Goal: Task Accomplishment & Management: Complete application form

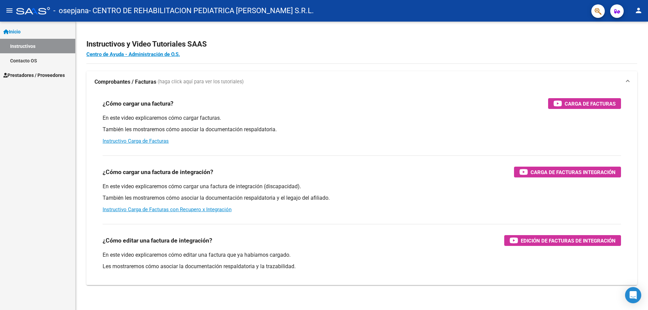
click at [39, 76] on span "Prestadores / Proveedores" at bounding box center [33, 75] width 61 height 7
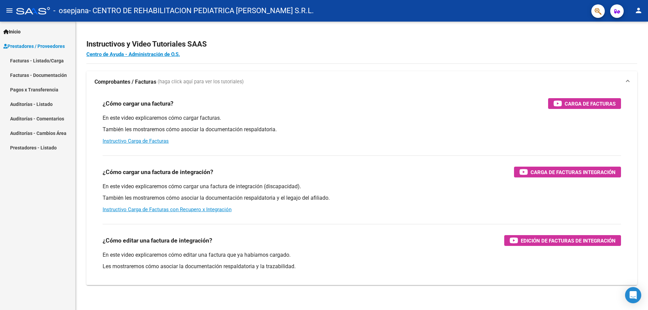
click at [45, 62] on link "Facturas - Listado/Carga" at bounding box center [37, 60] width 75 height 15
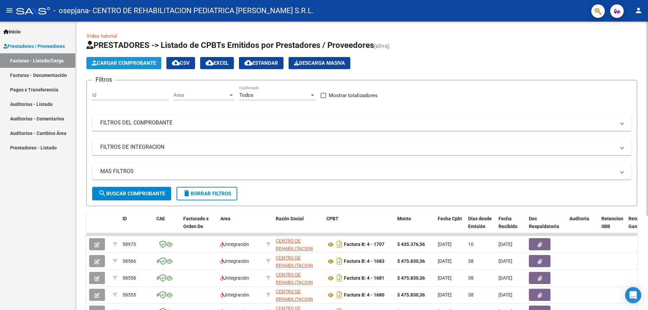
click at [138, 65] on span "Cargar Comprobante" at bounding box center [124, 63] width 64 height 6
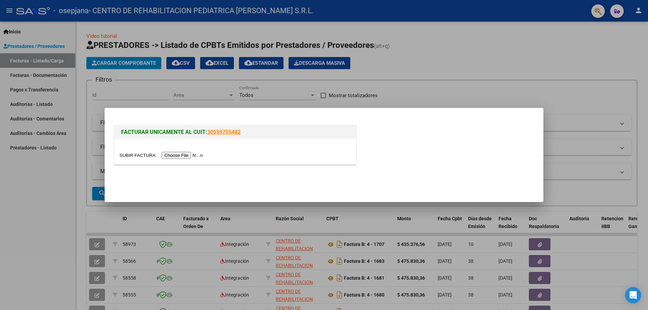
click at [185, 155] on input "file" at bounding box center [162, 155] width 85 height 7
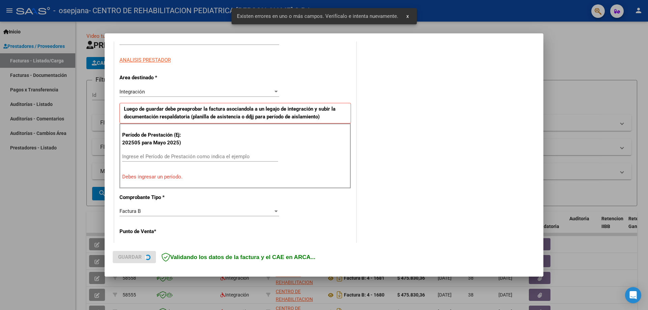
scroll to position [122, 0]
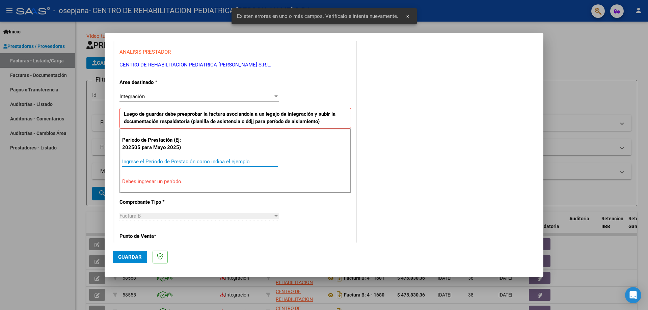
click at [135, 160] on input "Ingrese el Período de Prestación como indica el ejemplo" at bounding box center [200, 162] width 156 height 6
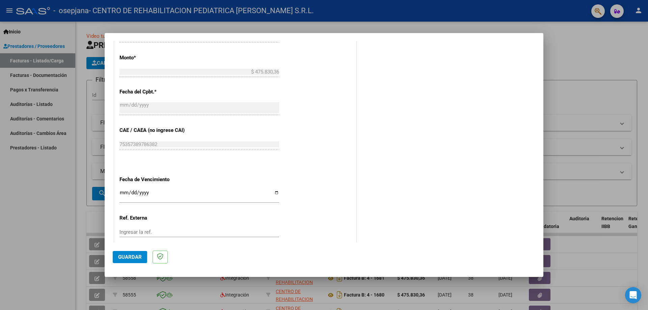
scroll to position [393, 0]
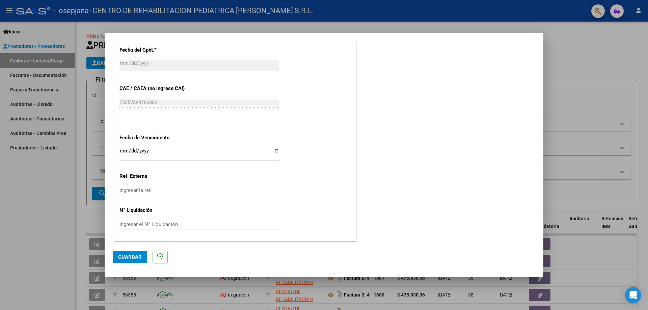
type input "202508"
click at [276, 153] on input "Ingresar la fecha" at bounding box center [200, 153] width 160 height 11
type input "[DATE]"
click at [133, 257] on span "Guardar" at bounding box center [130, 257] width 24 height 6
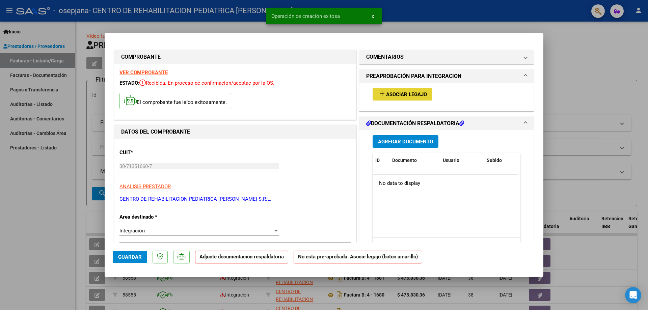
click at [390, 96] on span "Asociar Legajo" at bounding box center [406, 95] width 41 height 6
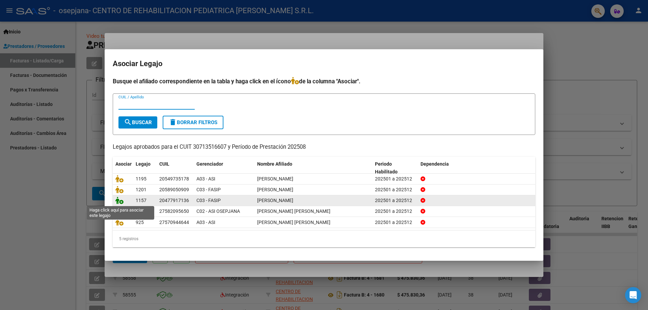
click at [120, 200] on icon at bounding box center [119, 200] width 8 height 7
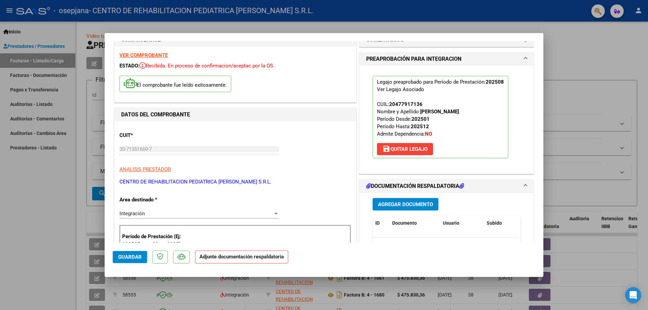
scroll to position [34, 0]
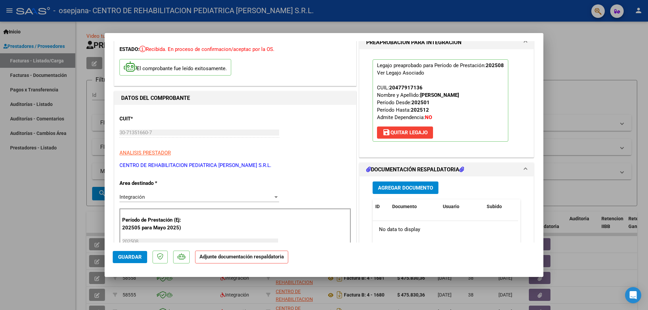
click at [399, 188] on span "Agregar Documento" at bounding box center [405, 188] width 55 height 6
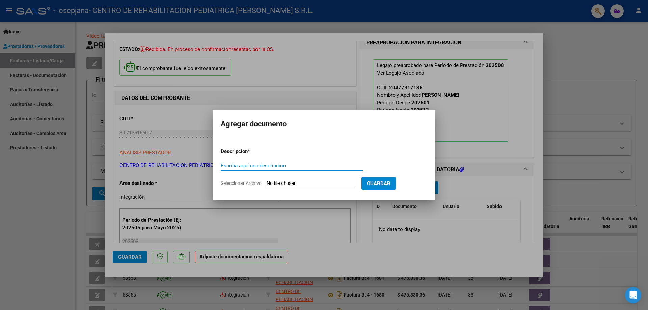
click at [262, 163] on input "Escriba aquí una descripcion" at bounding box center [292, 166] width 142 height 6
type input "CAE"
click at [273, 181] on input "Seleccionar Archivo" at bounding box center [311, 184] width 89 height 6
type input "C:\fakepath\RIVERO CAE.pdf"
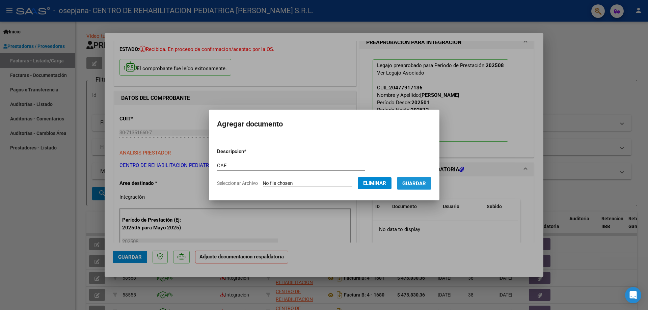
click at [418, 183] on span "Guardar" at bounding box center [414, 184] width 24 height 6
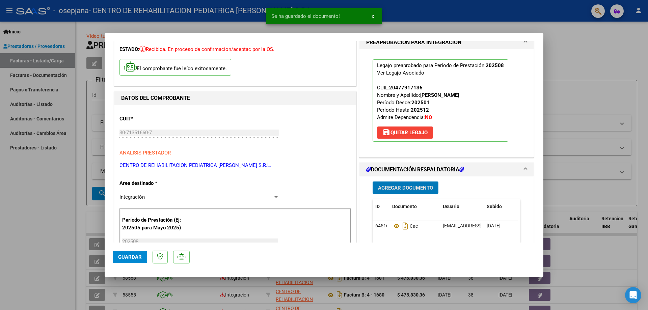
click at [406, 189] on span "Agregar Documento" at bounding box center [405, 188] width 55 height 6
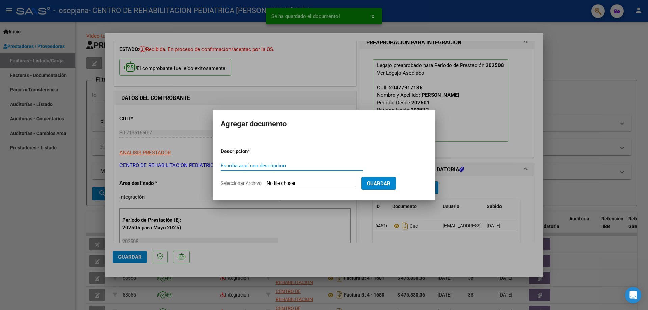
click at [302, 165] on input "Escriba aquí una descripcion" at bounding box center [292, 166] width 142 height 6
type input "PLANILLA"
click at [292, 183] on input "Seleccionar Archivo" at bounding box center [311, 184] width 89 height 6
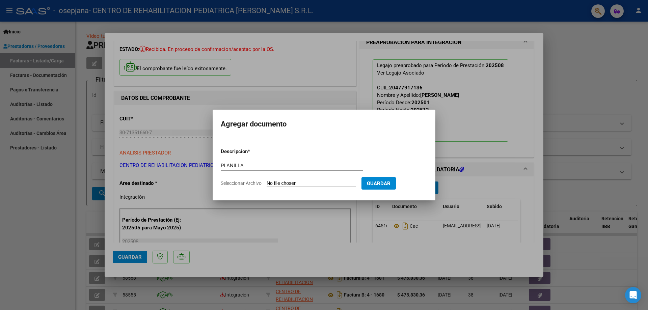
type input "C:\fakepath\PA RIVERO.pdf"
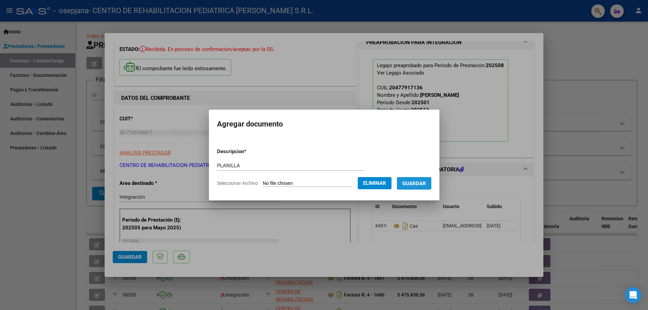
click at [414, 181] on span "Guardar" at bounding box center [414, 184] width 24 height 6
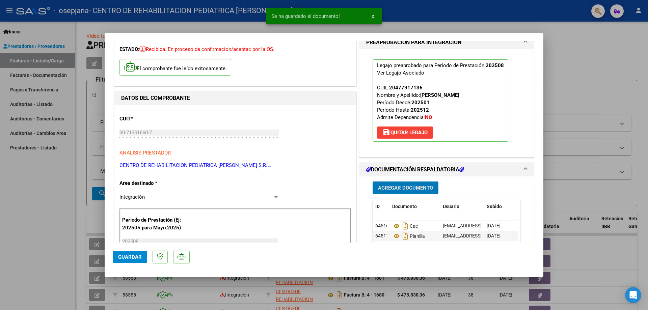
click at [407, 188] on span "Agregar Documento" at bounding box center [405, 188] width 55 height 6
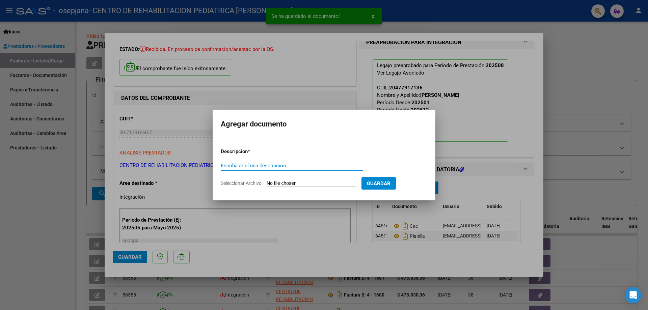
click at [288, 166] on input "Escriba aquí una descripcion" at bounding box center [292, 166] width 142 height 6
type input "INFORME MENSUAL"
click at [287, 187] on form "Descripcion * INFORME MENSUAL Escriba aquí una descripcion Seleccionar Archivo …" at bounding box center [324, 167] width 207 height 49
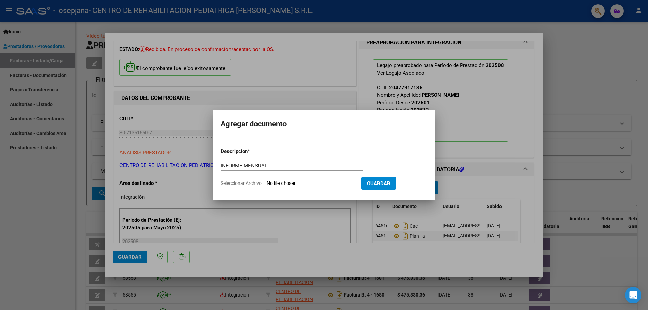
click at [296, 181] on input "Seleccionar Archivo" at bounding box center [311, 184] width 89 height 6
type input "C:\fakepath\Informe [PERSON_NAME].pdf"
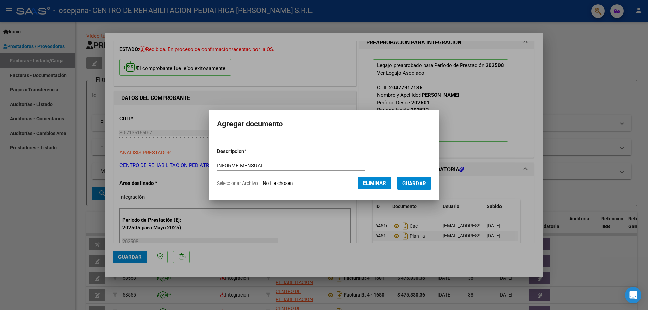
click at [420, 187] on button "Guardar" at bounding box center [414, 183] width 34 height 12
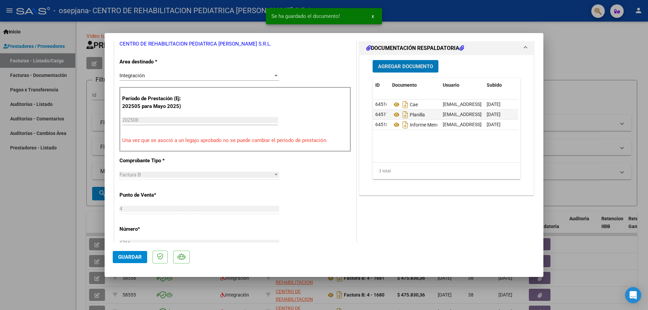
scroll to position [169, 0]
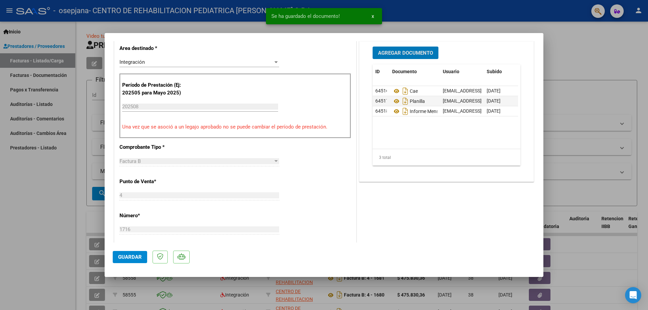
click at [131, 254] on span "Guardar" at bounding box center [130, 257] width 24 height 6
click at [556, 61] on div at bounding box center [324, 155] width 648 height 310
type input "$ 0,00"
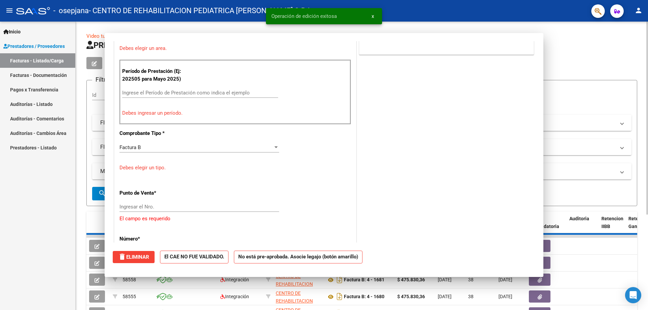
scroll to position [140, 0]
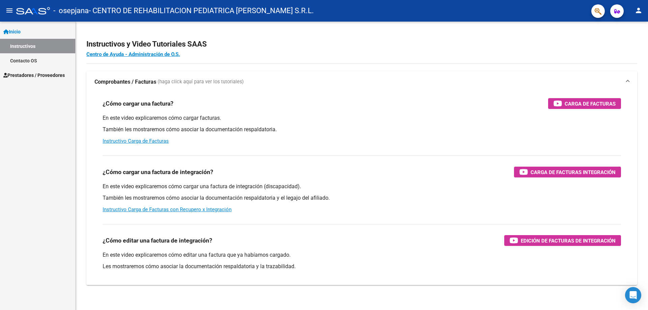
click at [44, 73] on span "Prestadores / Proveedores" at bounding box center [33, 75] width 61 height 7
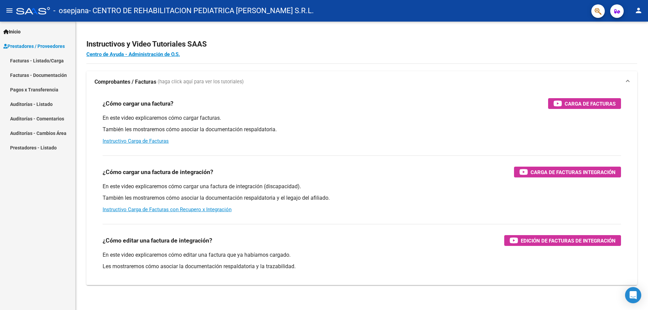
click at [52, 61] on link "Facturas - Listado/Carga" at bounding box center [37, 60] width 75 height 15
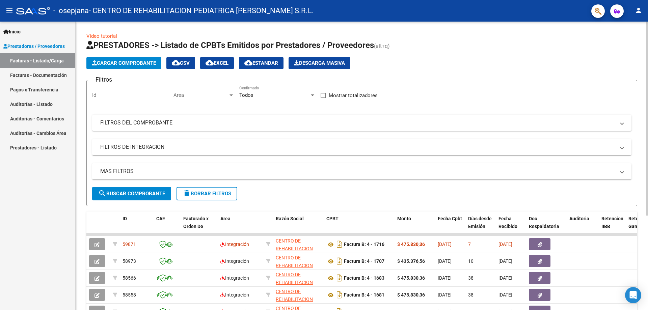
click at [134, 62] on span "Cargar Comprobante" at bounding box center [124, 63] width 64 height 6
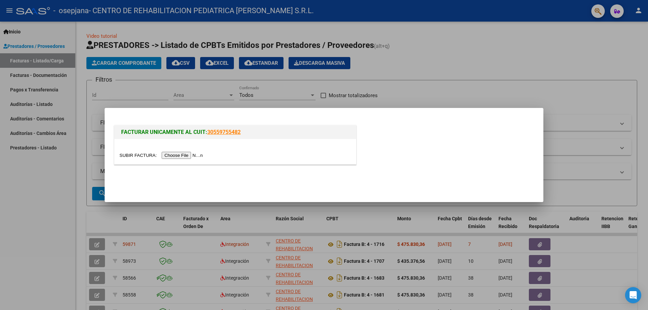
click at [184, 155] on input "file" at bounding box center [162, 155] width 85 height 7
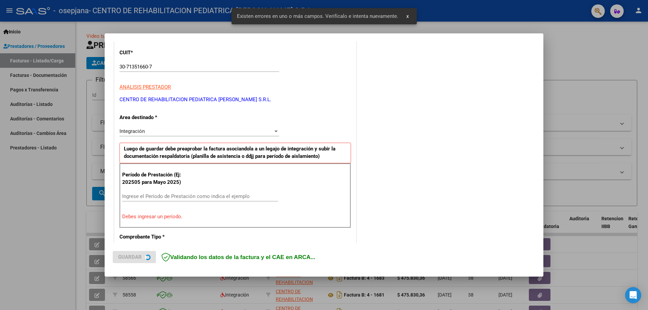
scroll to position [122, 0]
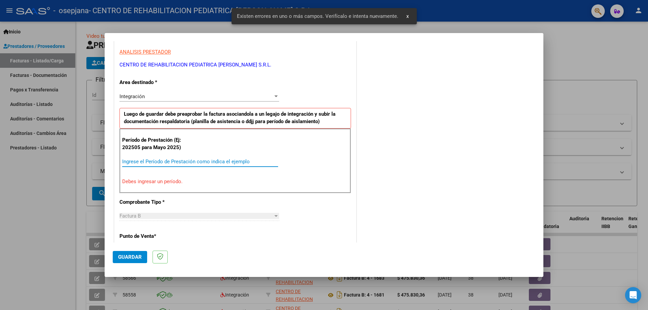
click at [138, 159] on input "Ingrese el Período de Prestación como indica el ejemplo" at bounding box center [200, 162] width 156 height 6
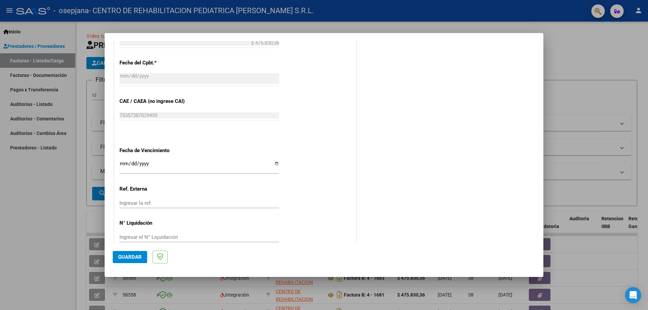
scroll to position [393, 0]
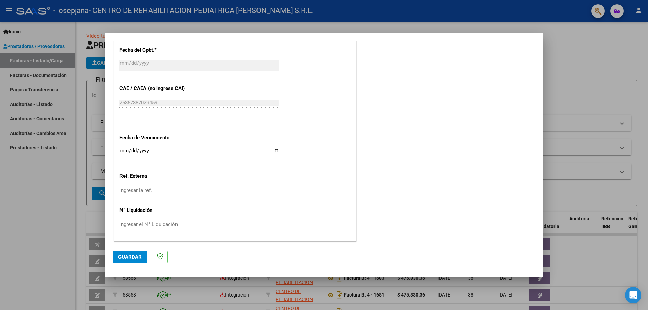
type input "202508"
click at [274, 152] on input "Ingresar la fecha" at bounding box center [200, 153] width 160 height 11
type input "[DATE]"
drag, startPoint x: 121, startPoint y: 260, endPoint x: 125, endPoint y: 258, distance: 3.9
click at [122, 260] on span "Guardar" at bounding box center [130, 257] width 24 height 6
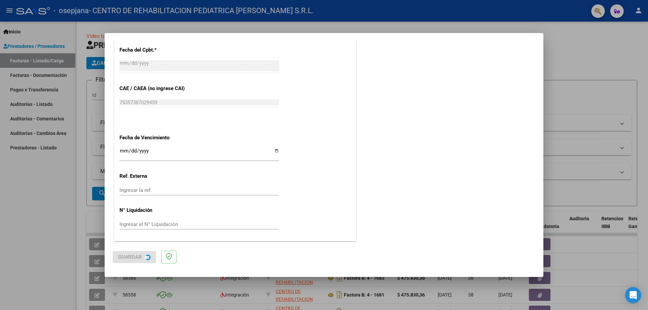
scroll to position [0, 0]
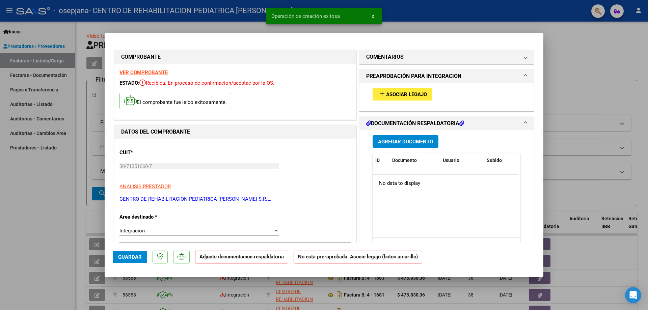
click at [403, 95] on span "Asociar Legajo" at bounding box center [406, 95] width 41 height 6
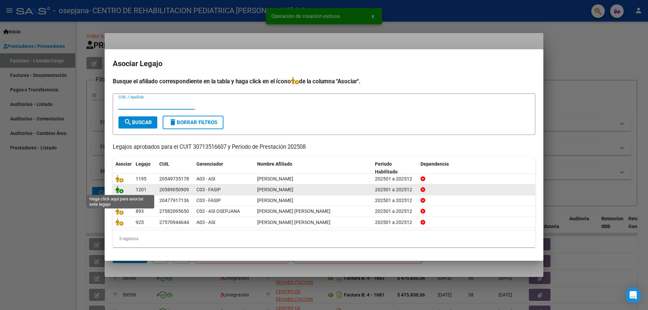
click at [121, 187] on icon at bounding box center [119, 189] width 8 height 7
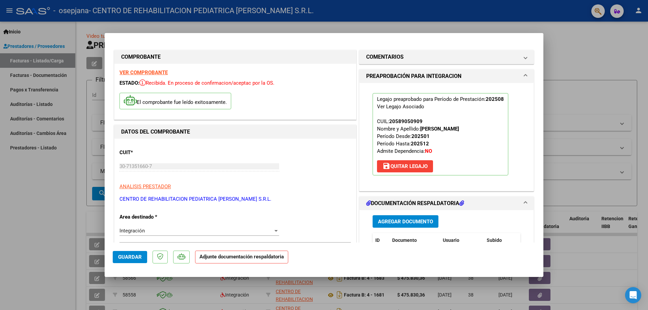
click at [401, 221] on span "Agregar Documento" at bounding box center [405, 222] width 55 height 6
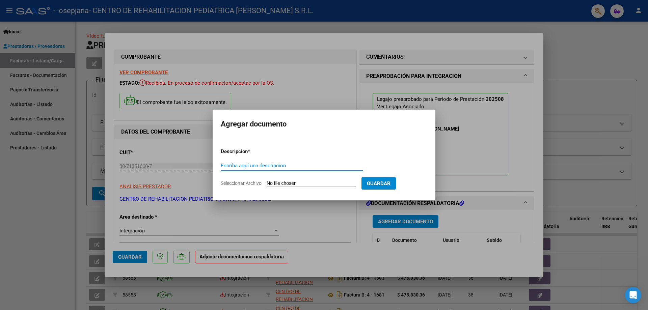
click at [245, 166] on input "Escriba aquí una descripcion" at bounding box center [292, 166] width 142 height 6
type input "c"
type input "CAE"
click at [282, 182] on input "Seleccionar Archivo" at bounding box center [311, 184] width 89 height 6
type input "C:\fakepath\CAE GAEL SAIE.pdf"
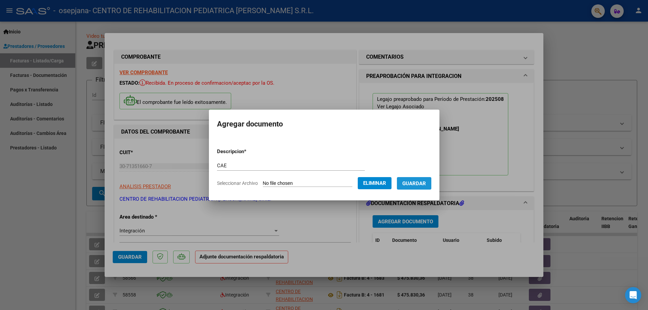
click at [413, 185] on span "Guardar" at bounding box center [414, 184] width 24 height 6
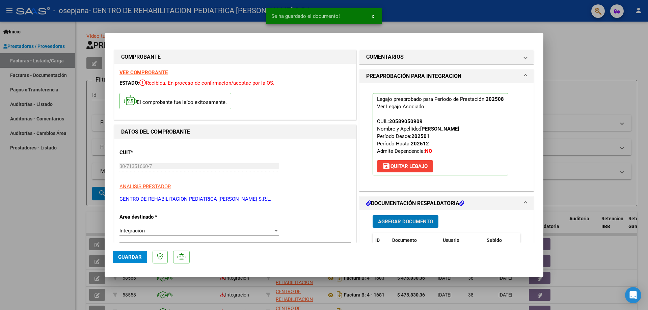
click at [406, 220] on span "Agregar Documento" at bounding box center [405, 222] width 55 height 6
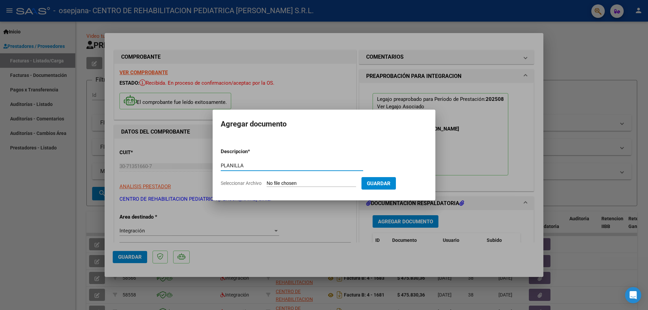
type input "PLANILLA"
click at [316, 181] on input "Seleccionar Archivo" at bounding box center [311, 184] width 89 height 6
type input "C:\fakepath\PA SAIE MENDEZ.pdf"
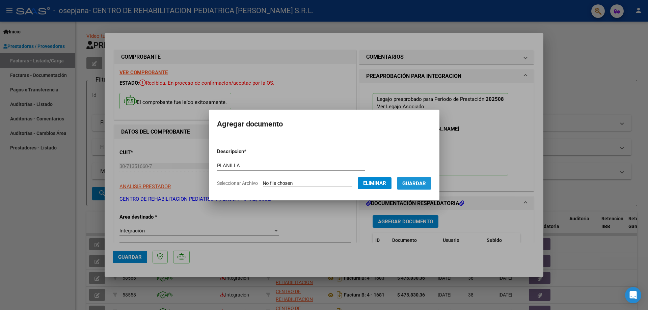
click at [422, 183] on span "Guardar" at bounding box center [414, 184] width 24 height 6
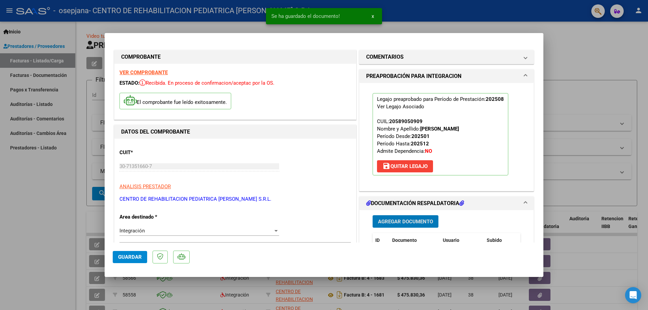
click at [403, 226] on button "Agregar Documento" at bounding box center [406, 221] width 66 height 12
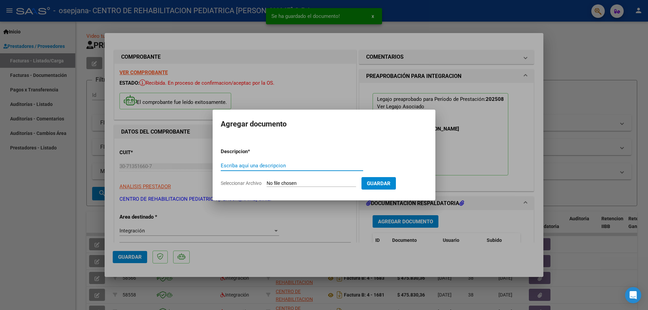
click at [300, 165] on input "Escriba aquí una descripcion" at bounding box center [292, 166] width 142 height 6
type input "INFORME MENSUAL"
click at [288, 182] on input "Seleccionar Archivo" at bounding box center [311, 184] width 89 height 6
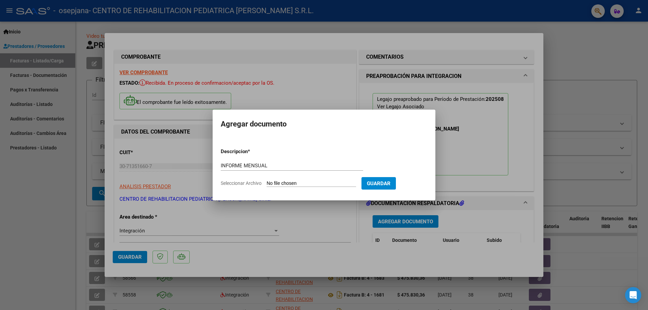
type input "C:\fakepath\INFORME_58905090_MENDEZ_202508251918360.pdf"
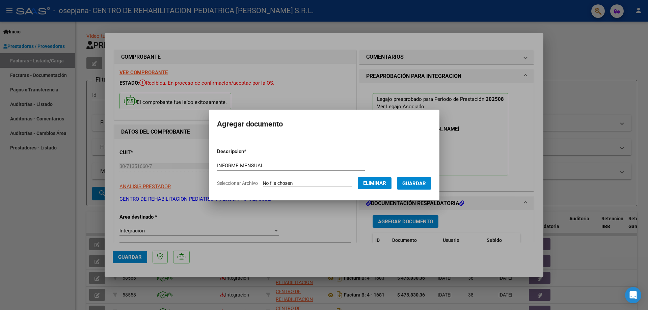
click at [414, 186] on span "Guardar" at bounding box center [414, 184] width 24 height 6
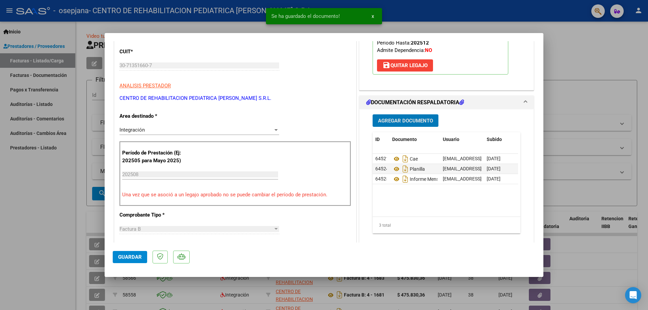
scroll to position [101, 0]
click at [139, 255] on span "Guardar" at bounding box center [130, 257] width 24 height 6
click at [579, 55] on div at bounding box center [324, 155] width 648 height 310
type input "$ 0,00"
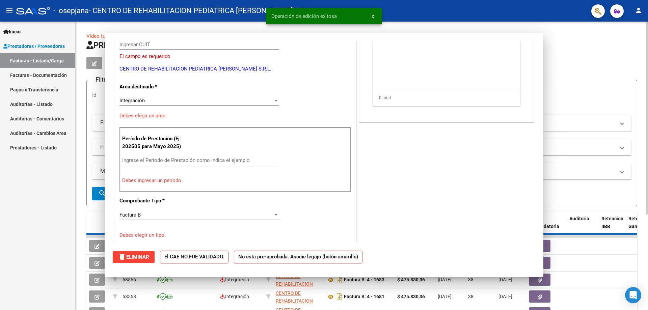
scroll to position [81, 0]
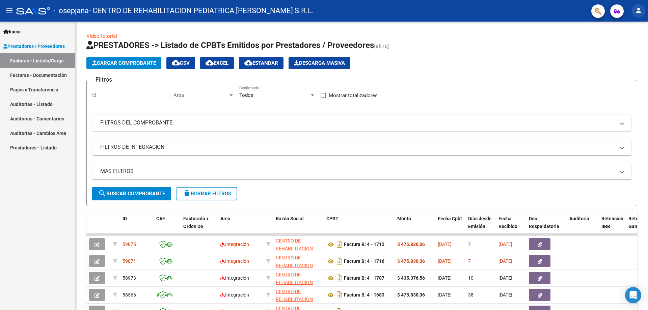
click at [641, 11] on mat-icon "person" at bounding box center [639, 10] width 8 height 8
click at [625, 46] on button "exit_to_app Salir" at bounding box center [624, 44] width 41 height 16
